Goal: Task Accomplishment & Management: Use online tool/utility

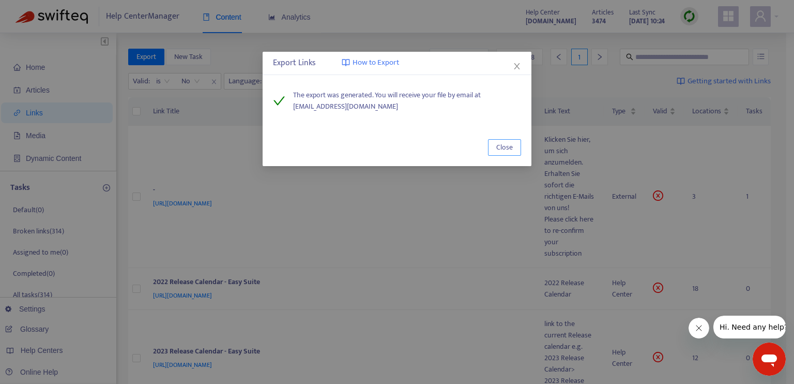
click at [504, 145] on span "Close" at bounding box center [504, 147] width 17 height 11
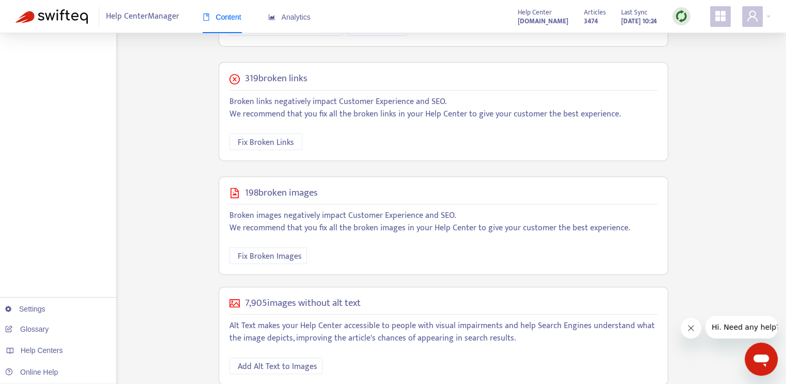
scroll to position [364, 0]
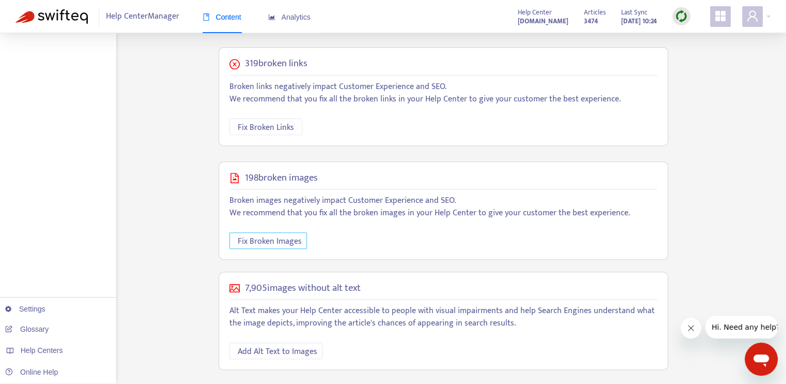
click at [279, 241] on span "Fix Broken Images" at bounding box center [270, 241] width 64 height 13
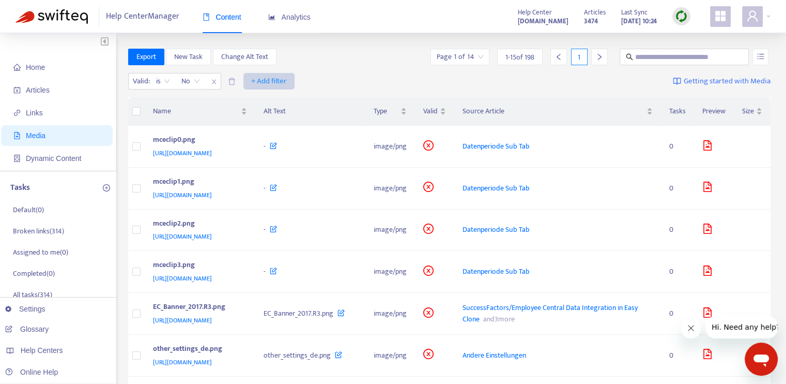
click at [267, 80] on span "+ Add filter" at bounding box center [269, 81] width 36 height 12
click at [269, 166] on span "Type" at bounding box center [269, 167] width 35 height 11
click at [289, 82] on div "Type: All" at bounding box center [262, 81] width 77 height 16
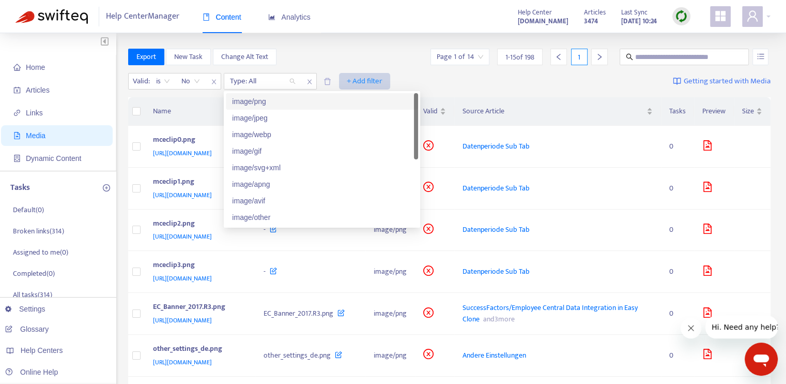
click at [356, 77] on span "+ Add filter" at bounding box center [365, 81] width 36 height 12
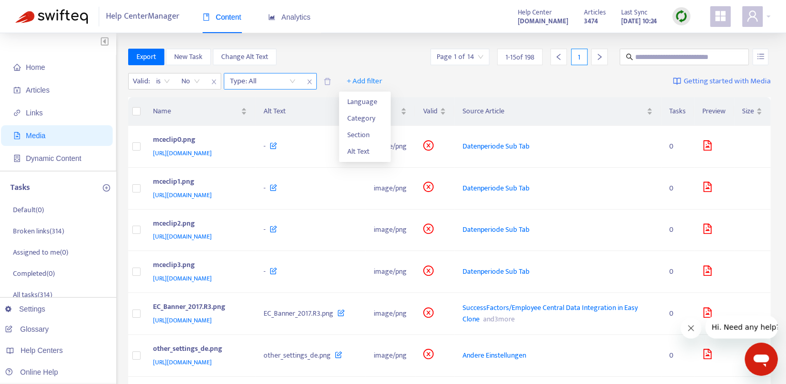
click at [311, 83] on icon "close" at bounding box center [309, 82] width 4 height 5
click at [279, 82] on span "+ Add filter" at bounding box center [269, 81] width 36 height 12
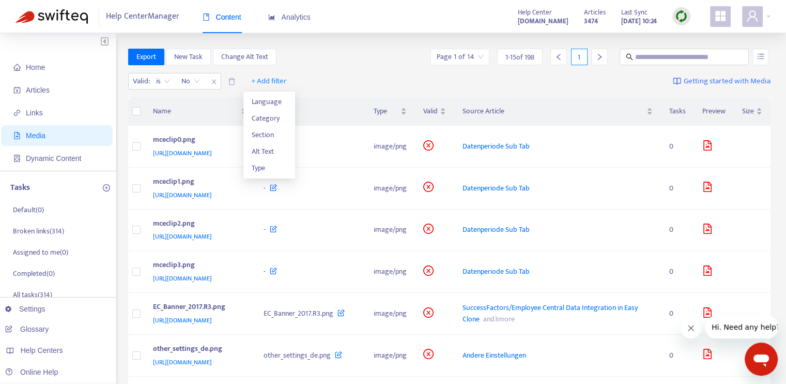
click at [383, 82] on div "Valid : is No + Add filter Getting started with Media" at bounding box center [449, 83] width 643 height 28
click at [270, 83] on span "+ Add filter" at bounding box center [269, 81] width 36 height 12
click at [264, 163] on span "Type" at bounding box center [269, 167] width 35 height 11
click at [331, 80] on icon "delete" at bounding box center [328, 82] width 8 height 8
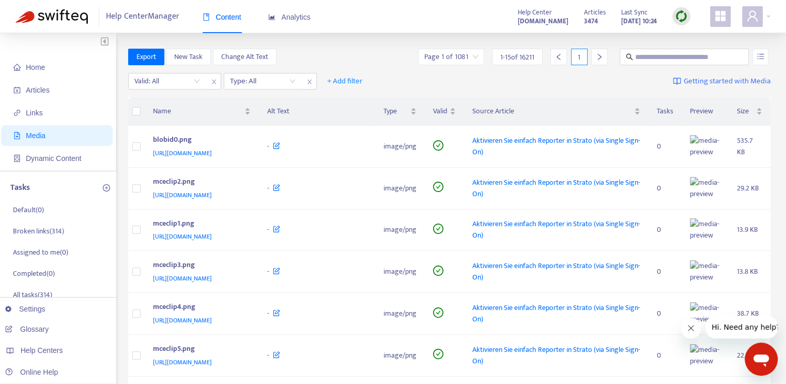
click at [438, 75] on div "Valid: All Type: All + Add filter Getting started with Media" at bounding box center [449, 83] width 643 height 28
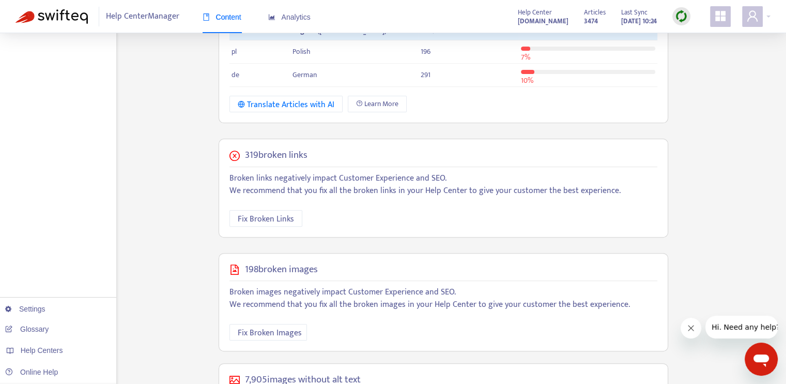
scroll to position [331, 0]
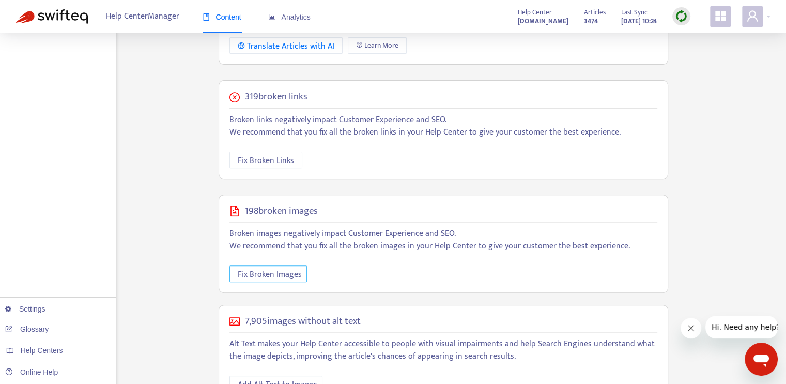
click at [282, 272] on span "Fix Broken Images" at bounding box center [270, 274] width 64 height 13
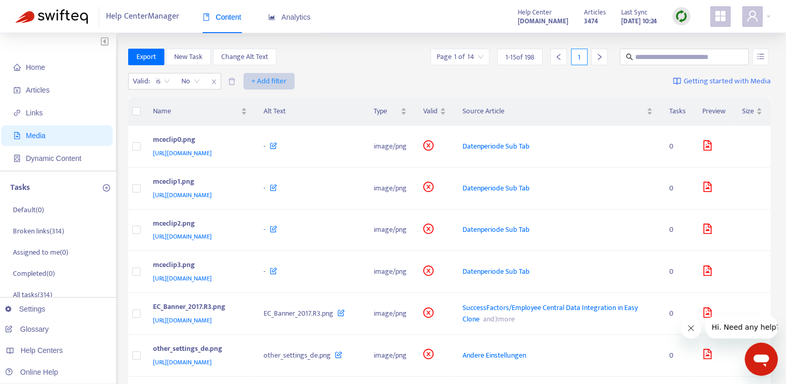
click at [272, 80] on span "+ Add filter" at bounding box center [269, 81] width 36 height 12
click at [360, 70] on div "Valid : is No + Add filter Getting started with Media" at bounding box center [449, 83] width 643 height 28
click at [149, 57] on span "Export" at bounding box center [146, 56] width 20 height 11
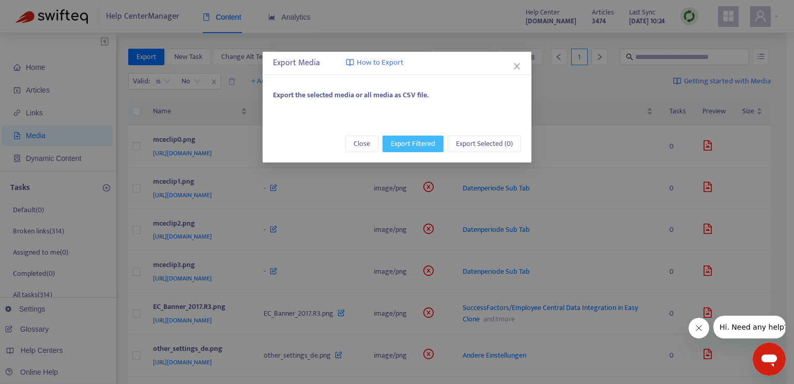
click at [420, 142] on span "Export Filtered" at bounding box center [413, 143] width 44 height 11
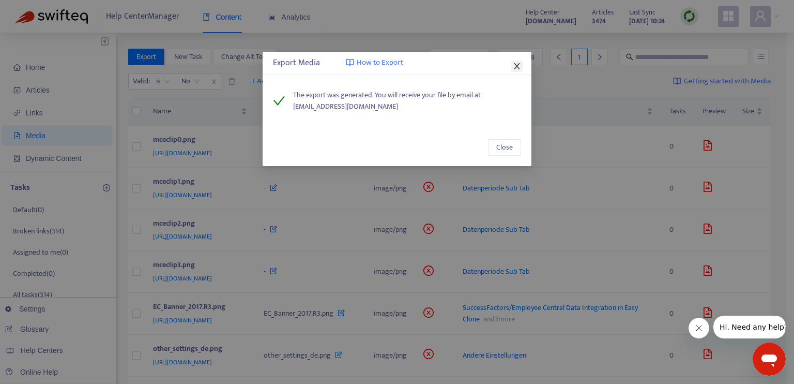
click at [514, 65] on icon "close" at bounding box center [517, 66] width 8 height 8
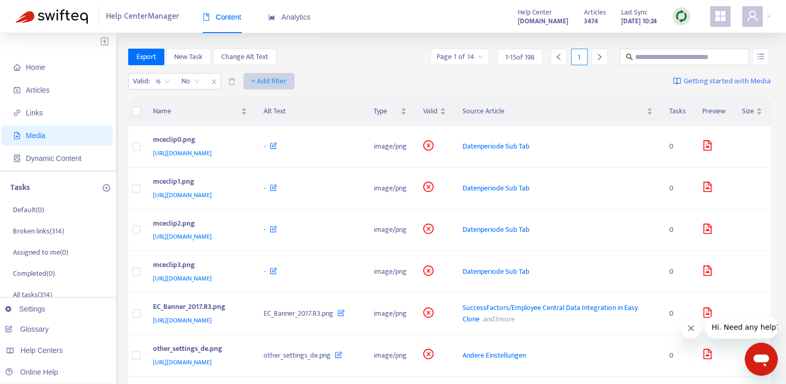
click at [282, 81] on span "+ Add filter" at bounding box center [269, 81] width 36 height 12
click at [272, 102] on span "Language" at bounding box center [269, 101] width 35 height 11
click at [292, 79] on div "Language: All" at bounding box center [262, 81] width 77 height 16
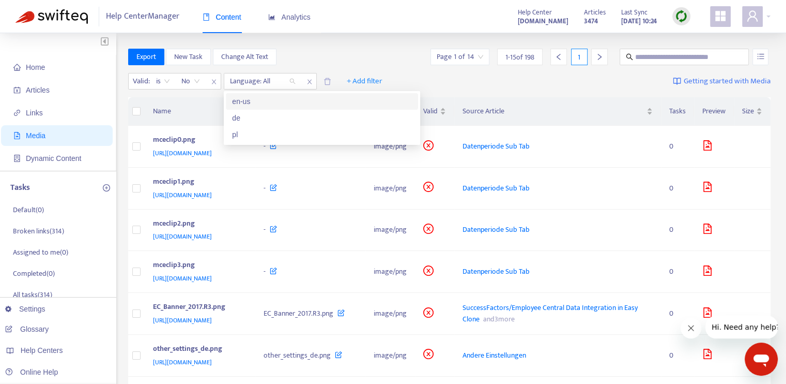
click at [271, 103] on div "en-us" at bounding box center [322, 101] width 180 height 11
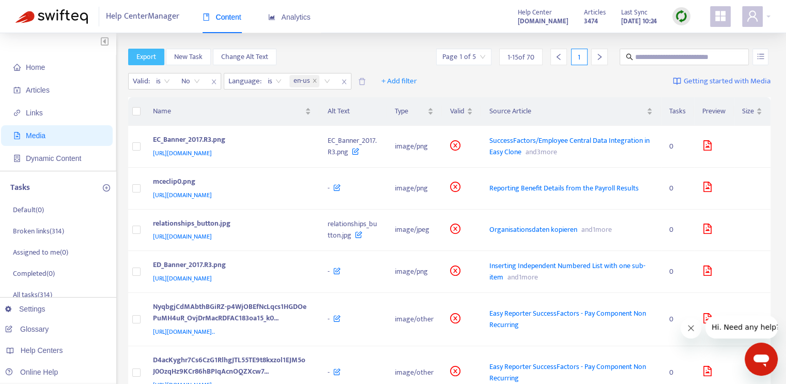
click at [153, 59] on span "Export" at bounding box center [146, 56] width 20 height 11
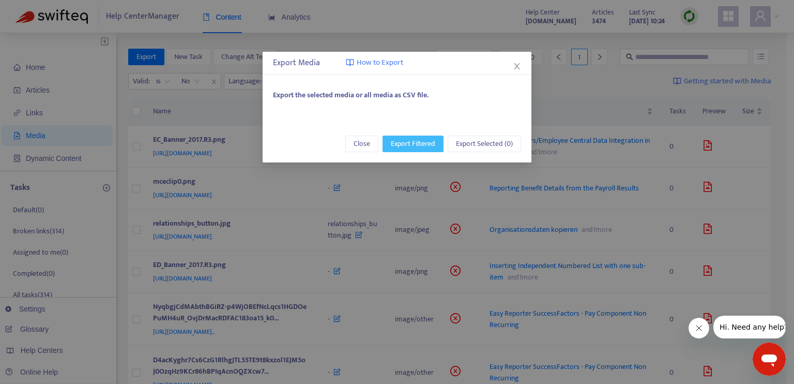
click at [411, 145] on span "Export Filtered" at bounding box center [413, 143] width 44 height 11
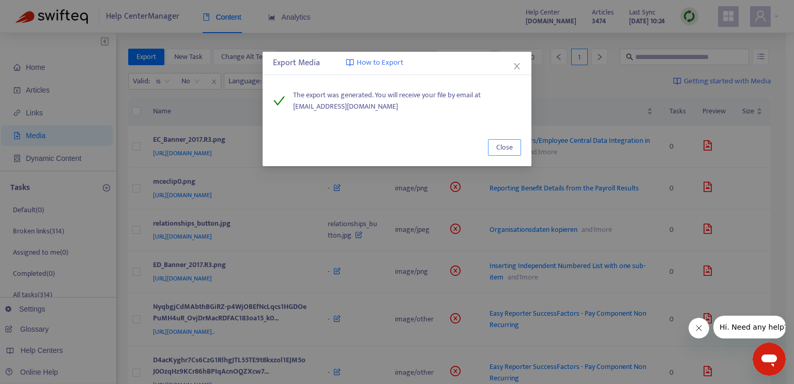
click at [509, 150] on span "Close" at bounding box center [504, 147] width 17 height 11
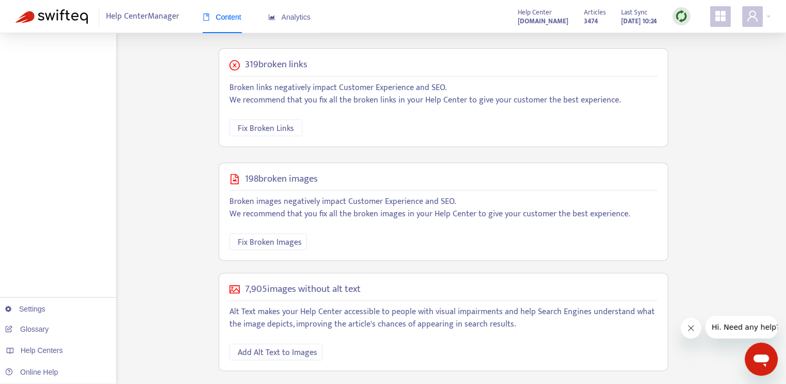
scroll to position [364, 0]
click at [296, 351] on span "Add Alt Text to Images" at bounding box center [278, 351] width 80 height 13
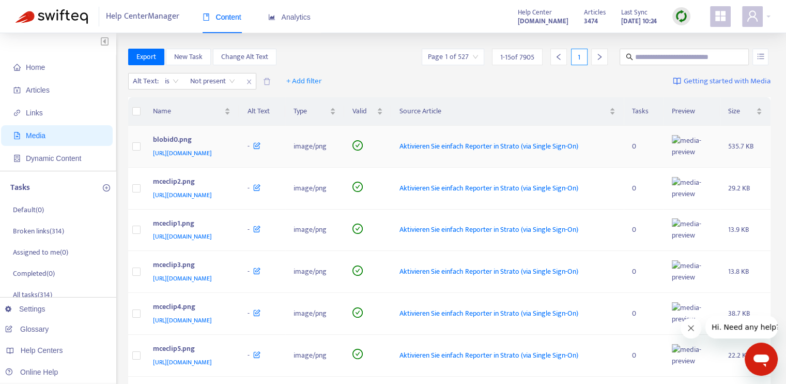
click at [261, 149] on icon at bounding box center [256, 143] width 7 height 11
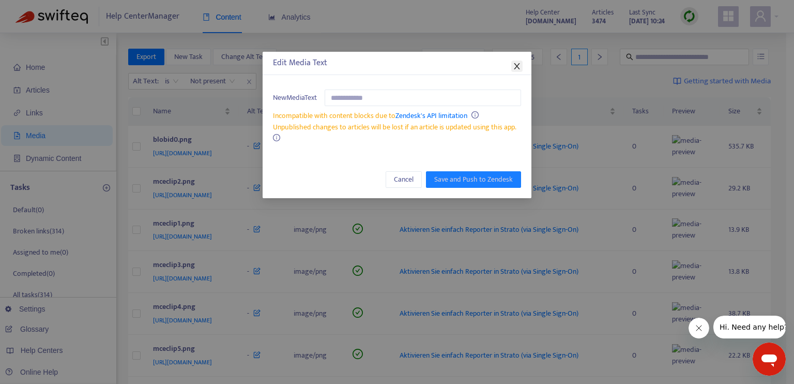
click at [513, 68] on icon "close" at bounding box center [517, 66] width 8 height 8
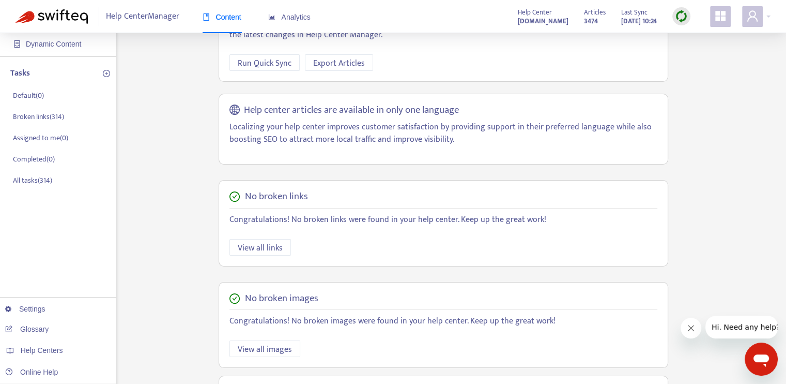
scroll to position [175, 0]
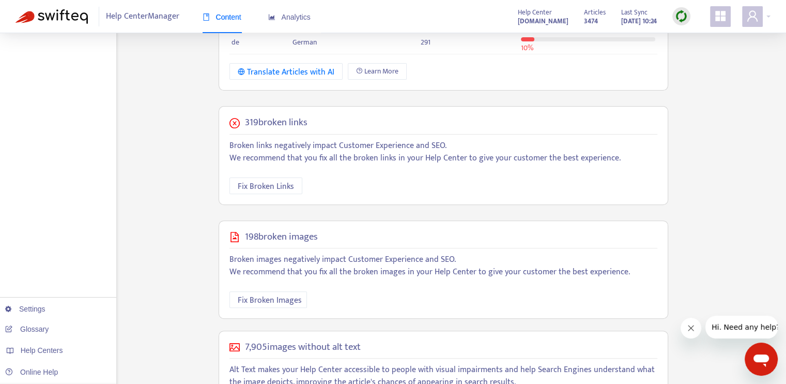
scroll to position [261, 0]
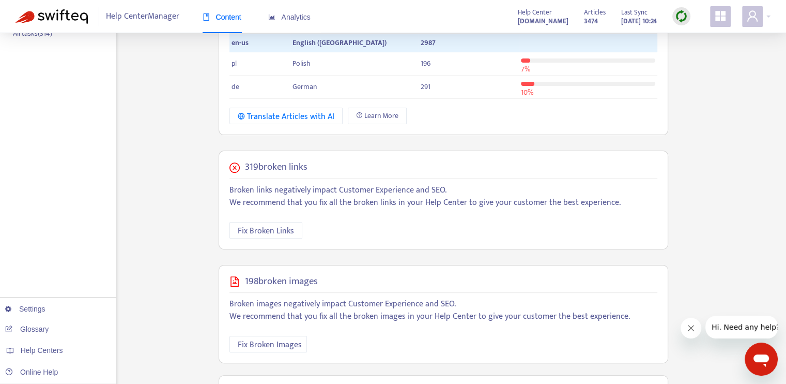
click at [417, 209] on div "319 broken links Broken links negatively impact Customer Experience and SEO. We…" at bounding box center [444, 199] width 450 height 99
click at [289, 228] on span "Fix Broken Links" at bounding box center [266, 230] width 56 height 13
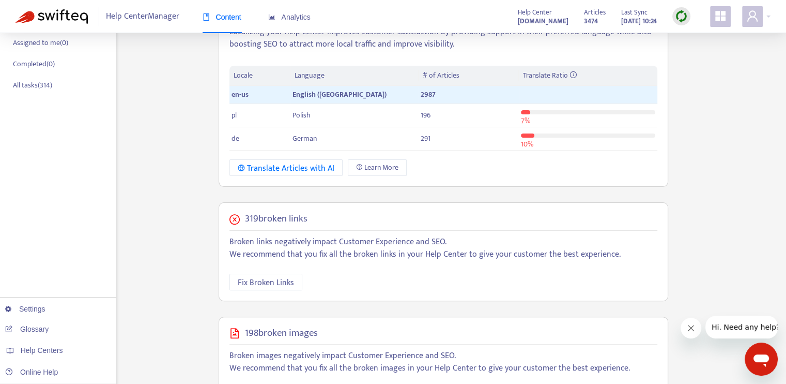
scroll to position [106, 0]
